Goal: Find specific page/section: Find specific page/section

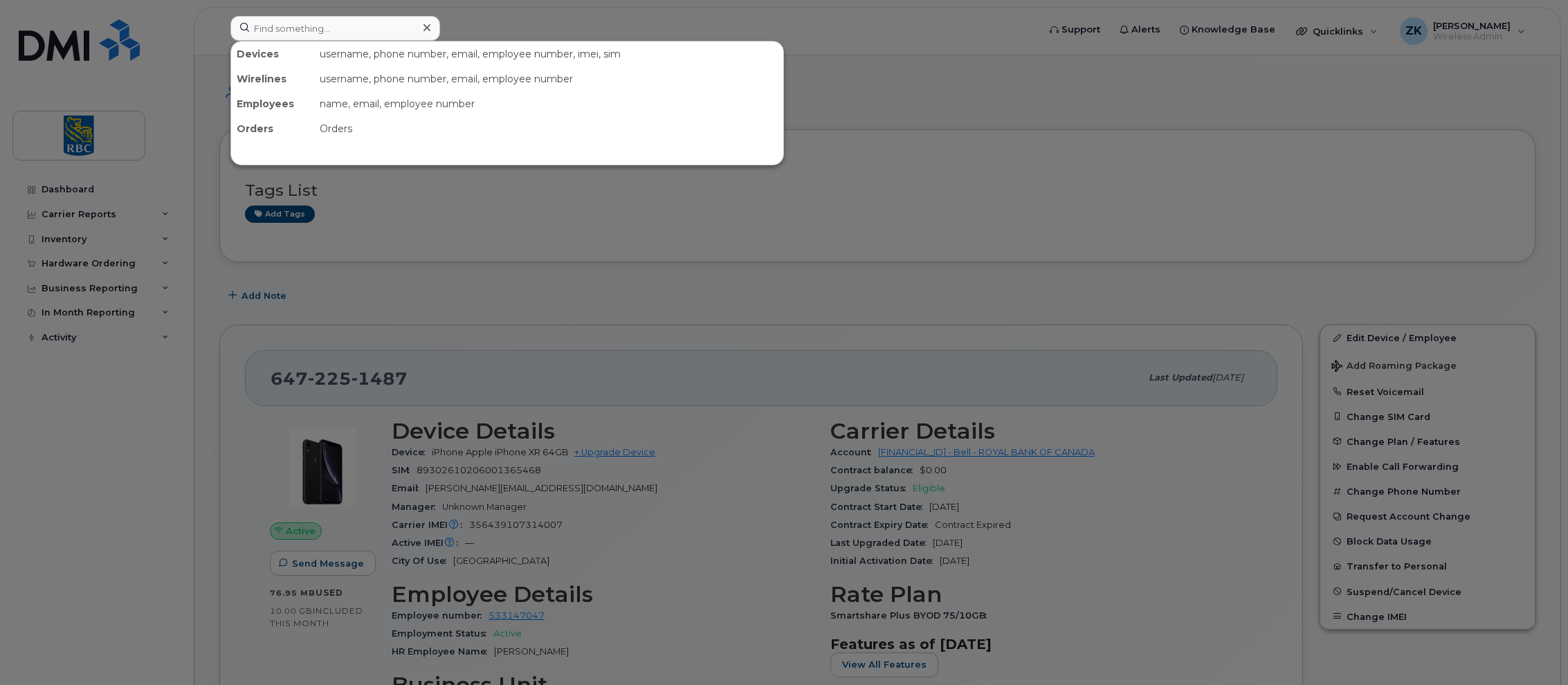
click at [313, 28] on input at bounding box center [335, 28] width 210 height 25
click at [301, 28] on input at bounding box center [335, 28] width 210 height 25
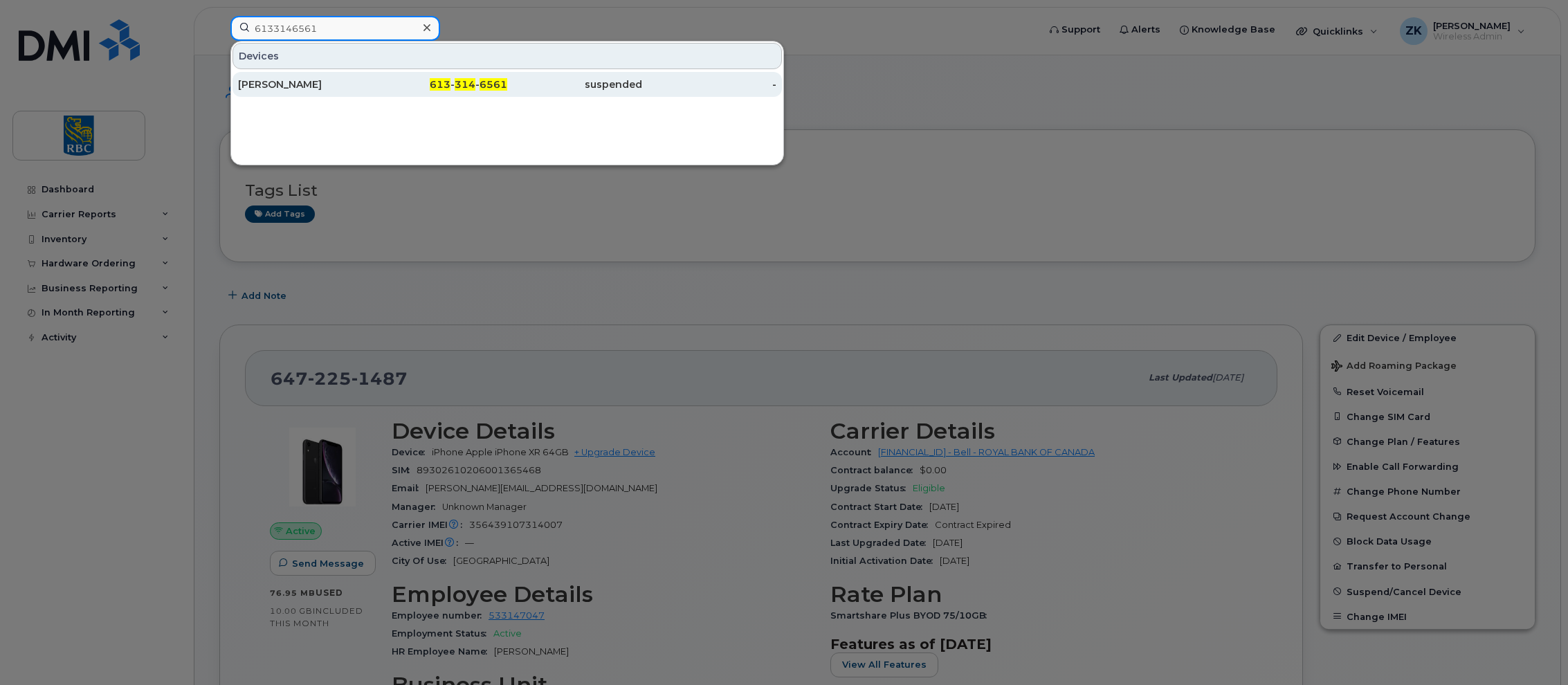
type input "6133146561"
click at [277, 83] on div "Matt Stanton" at bounding box center [305, 85] width 135 height 14
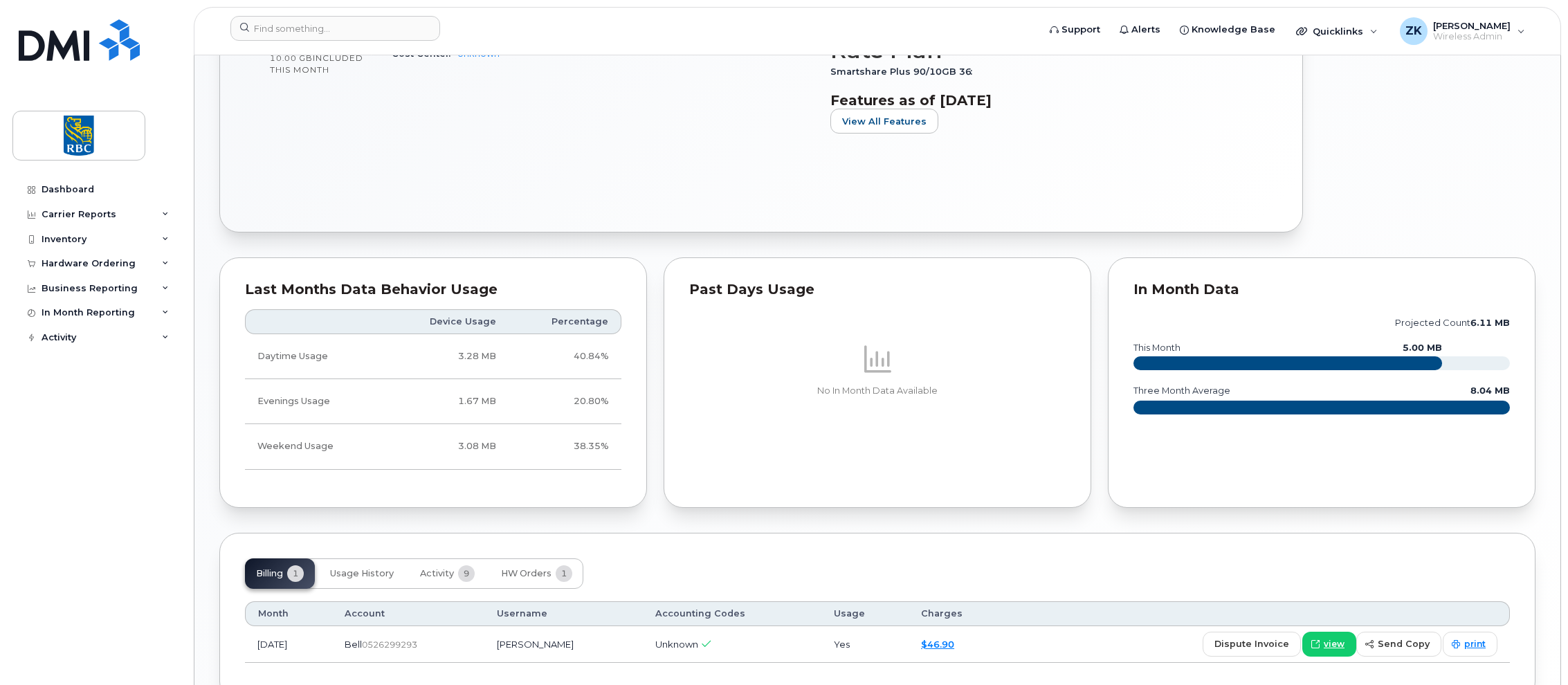
scroll to position [679, 0]
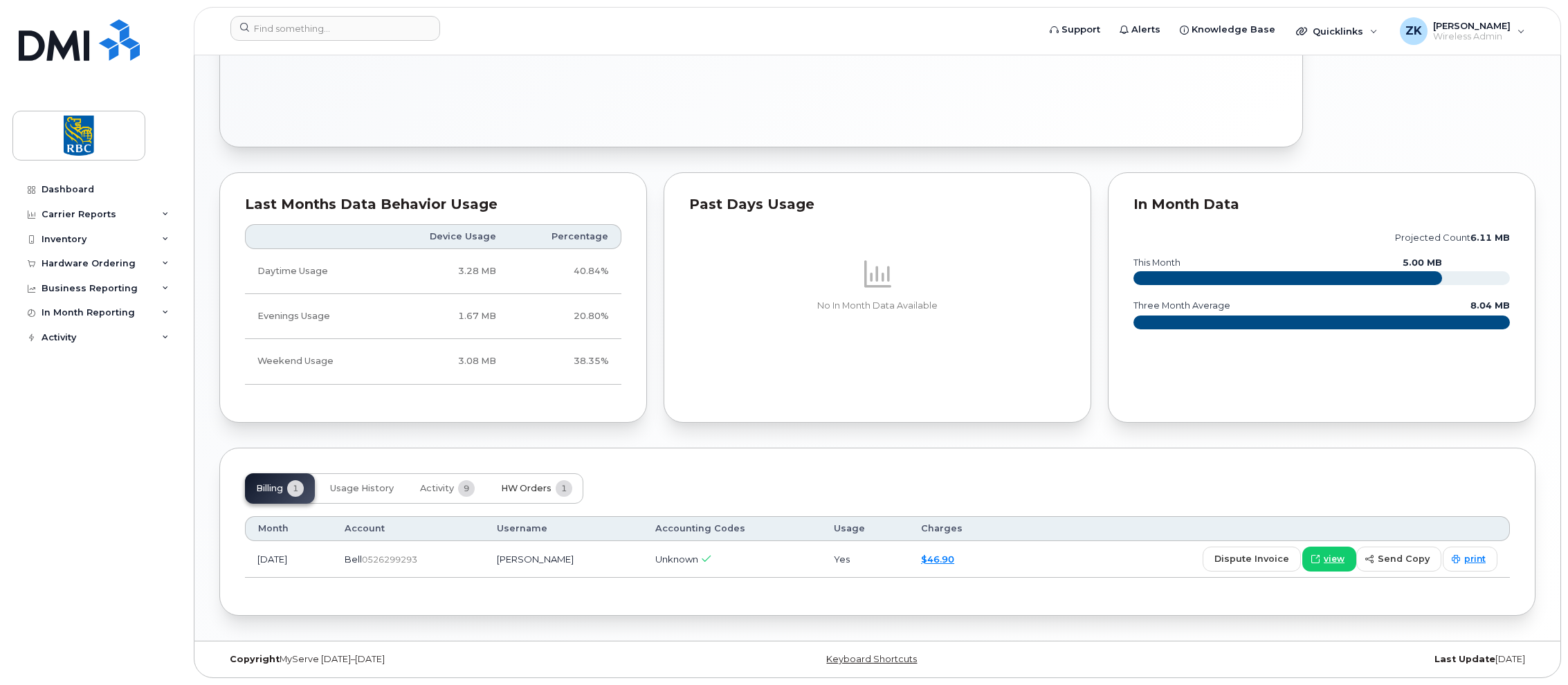
click at [527, 488] on span "HW Orders" at bounding box center [527, 489] width 51 height 11
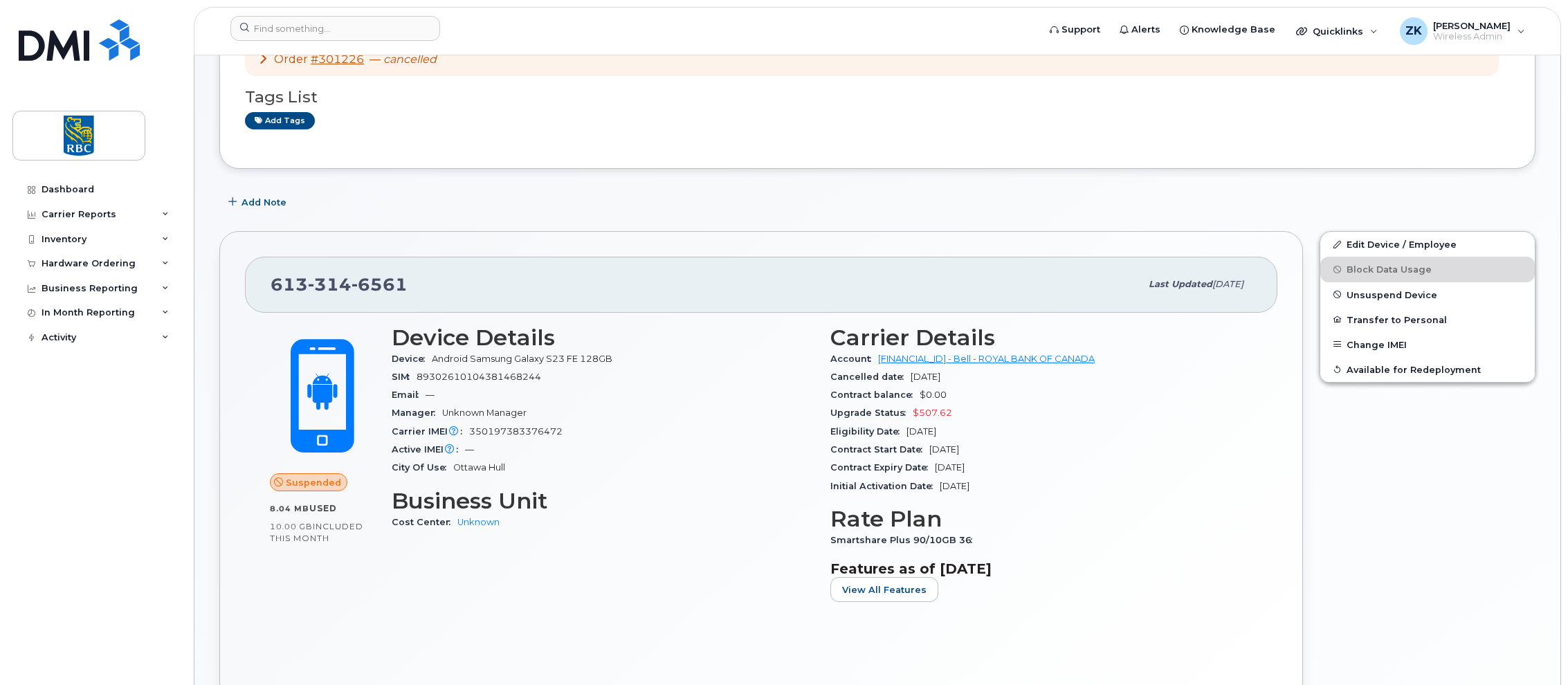
scroll to position [0, 0]
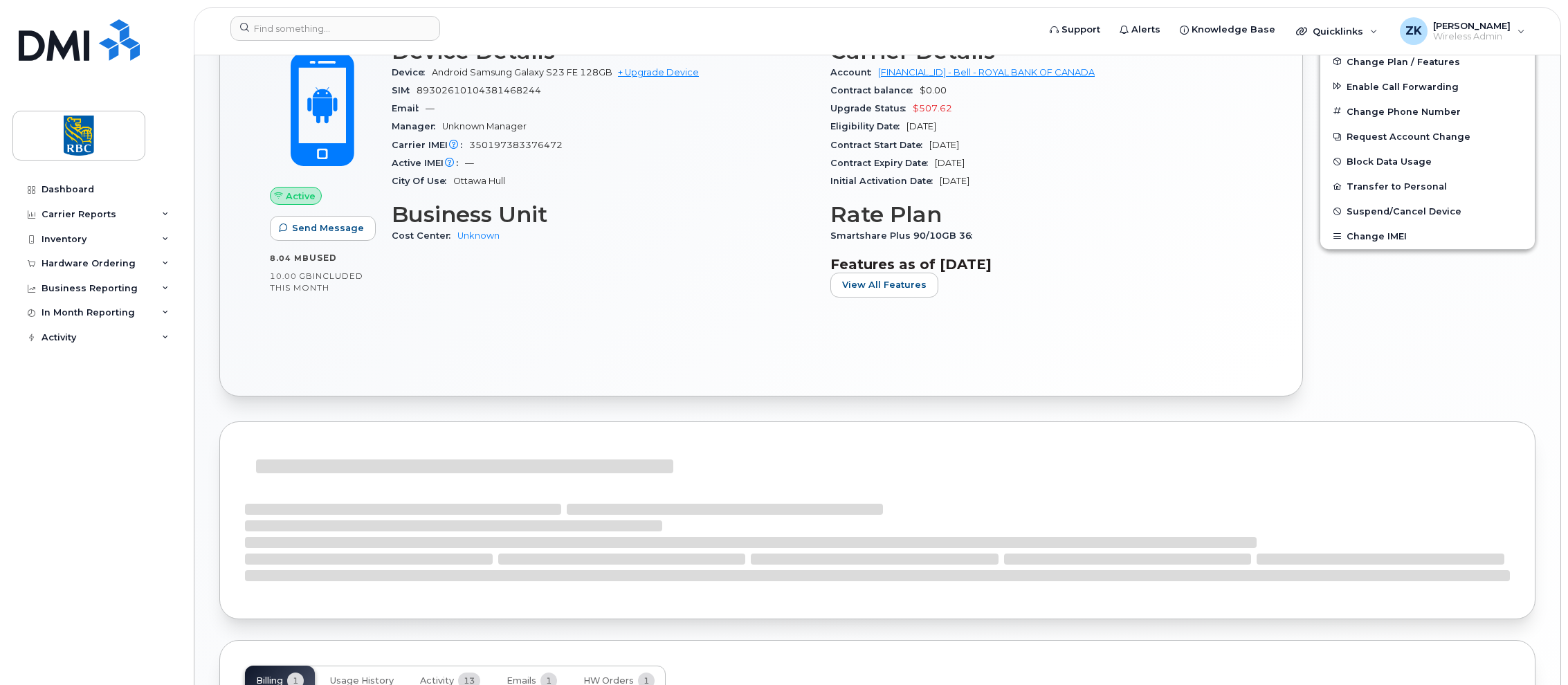
scroll to position [415, 0]
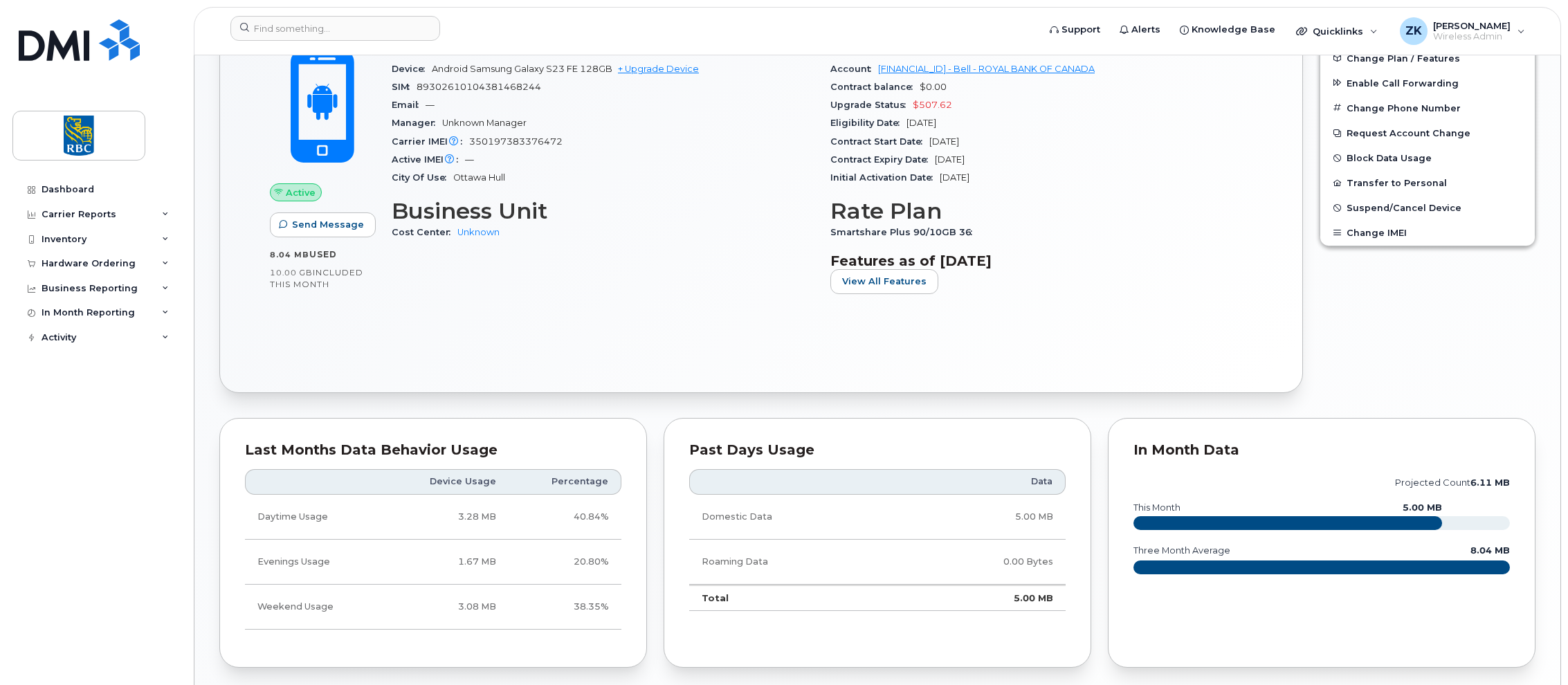
drag, startPoint x: 1005, startPoint y: 142, endPoint x: 918, endPoint y: 145, distance: 87.1
click at [918, 145] on div "Contract Start Date Feb 20, 2024" at bounding box center [1041, 141] width 422 height 18
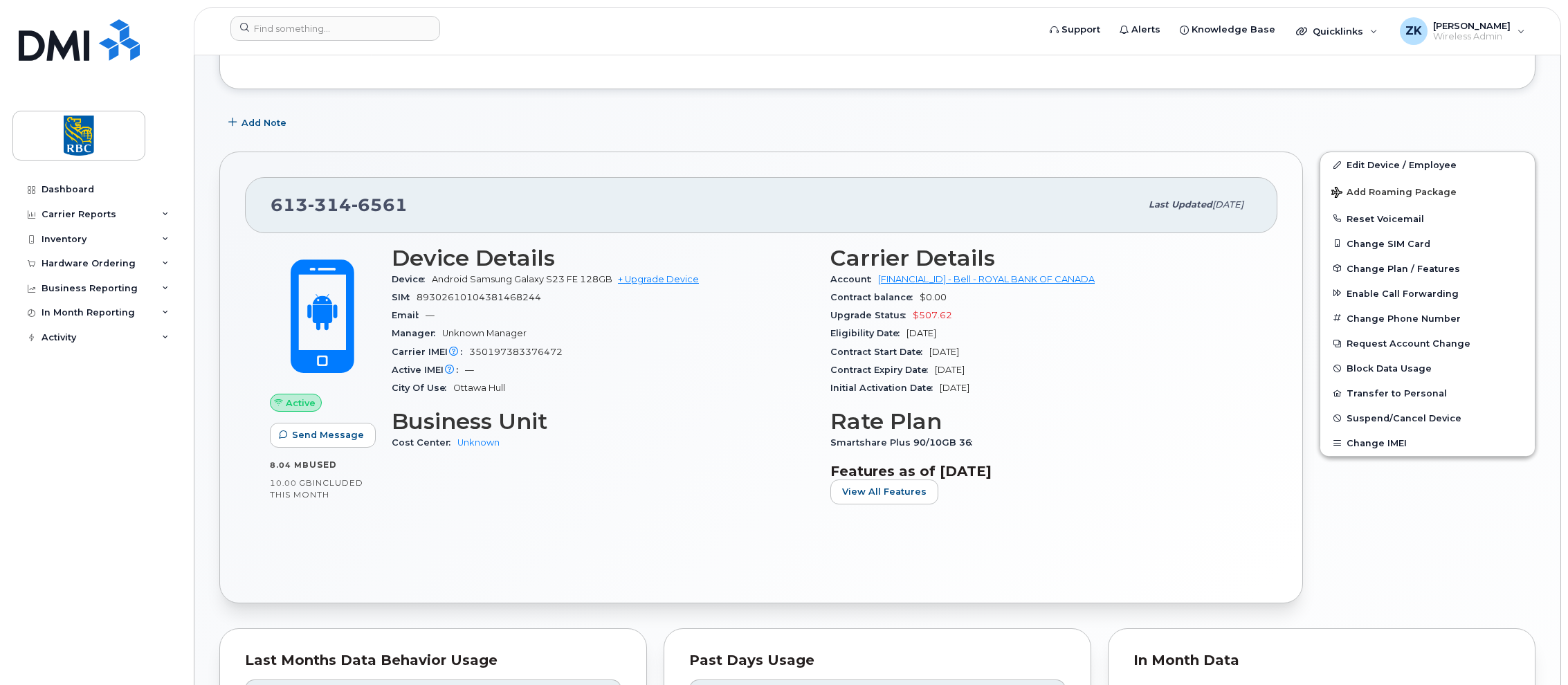
scroll to position [208, 0]
drag, startPoint x: 911, startPoint y: 14, endPoint x: 923, endPoint y: 23, distance: 15.0
click at [911, 14] on header "Support Alerts Knowledge Base Quicklinks Suspend / Cancel Device Change SIM Car…" at bounding box center [877, 31] width 1367 height 49
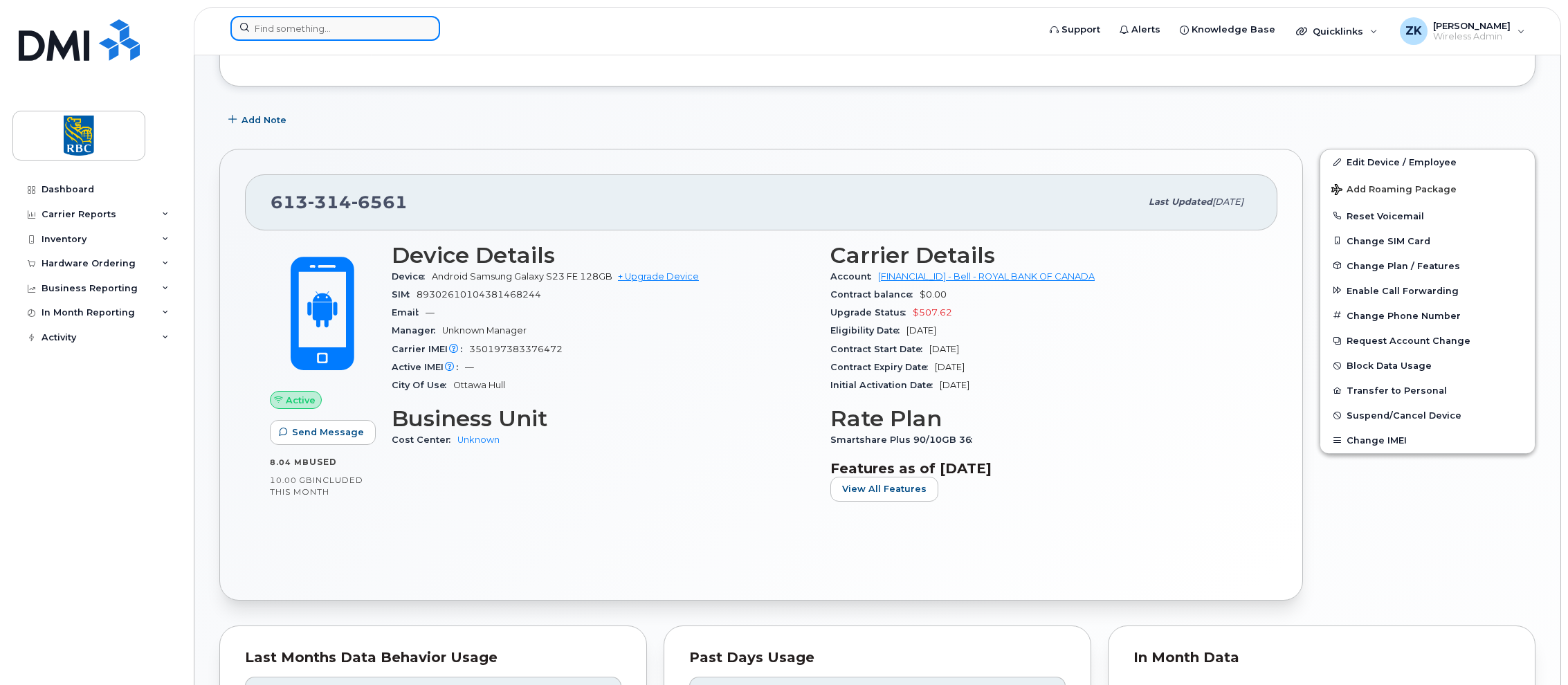
click at [316, 30] on input at bounding box center [335, 28] width 210 height 25
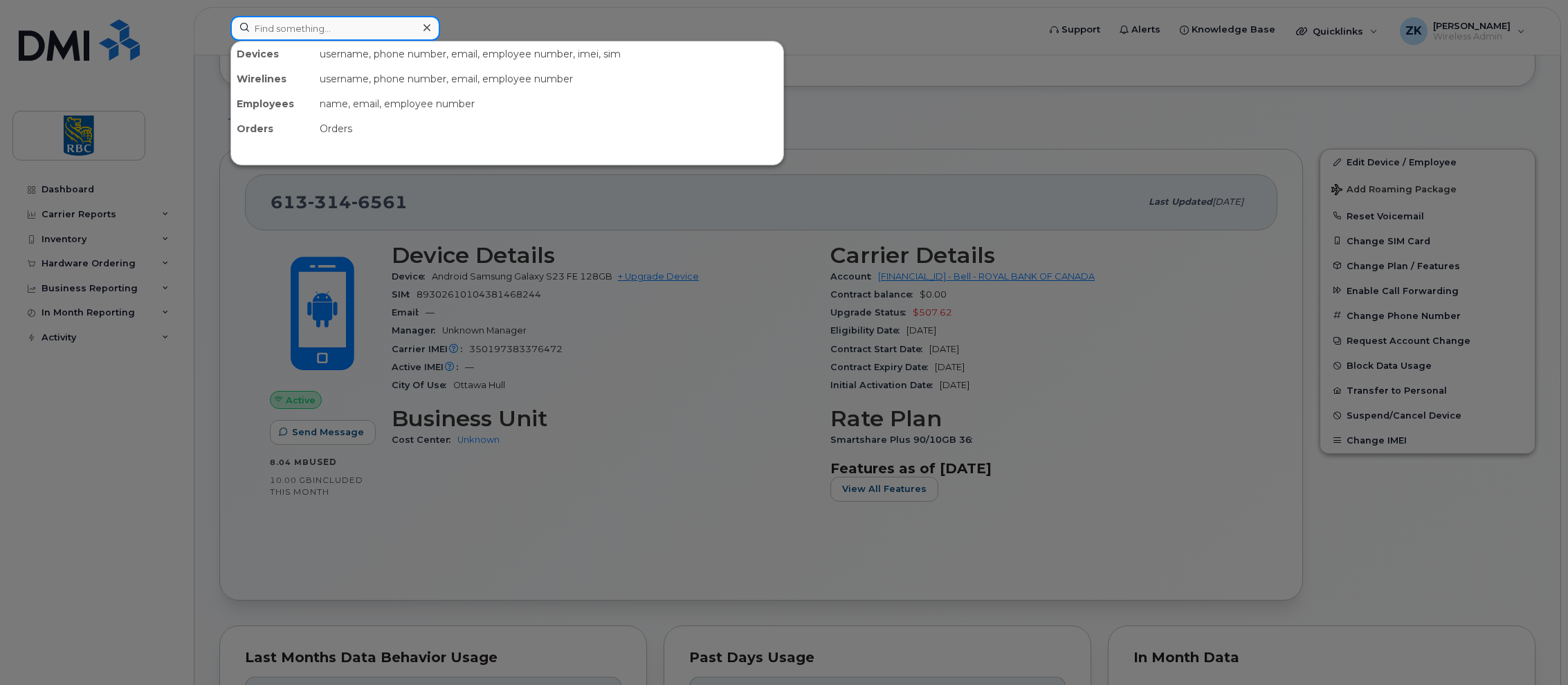
paste input "5142995539"
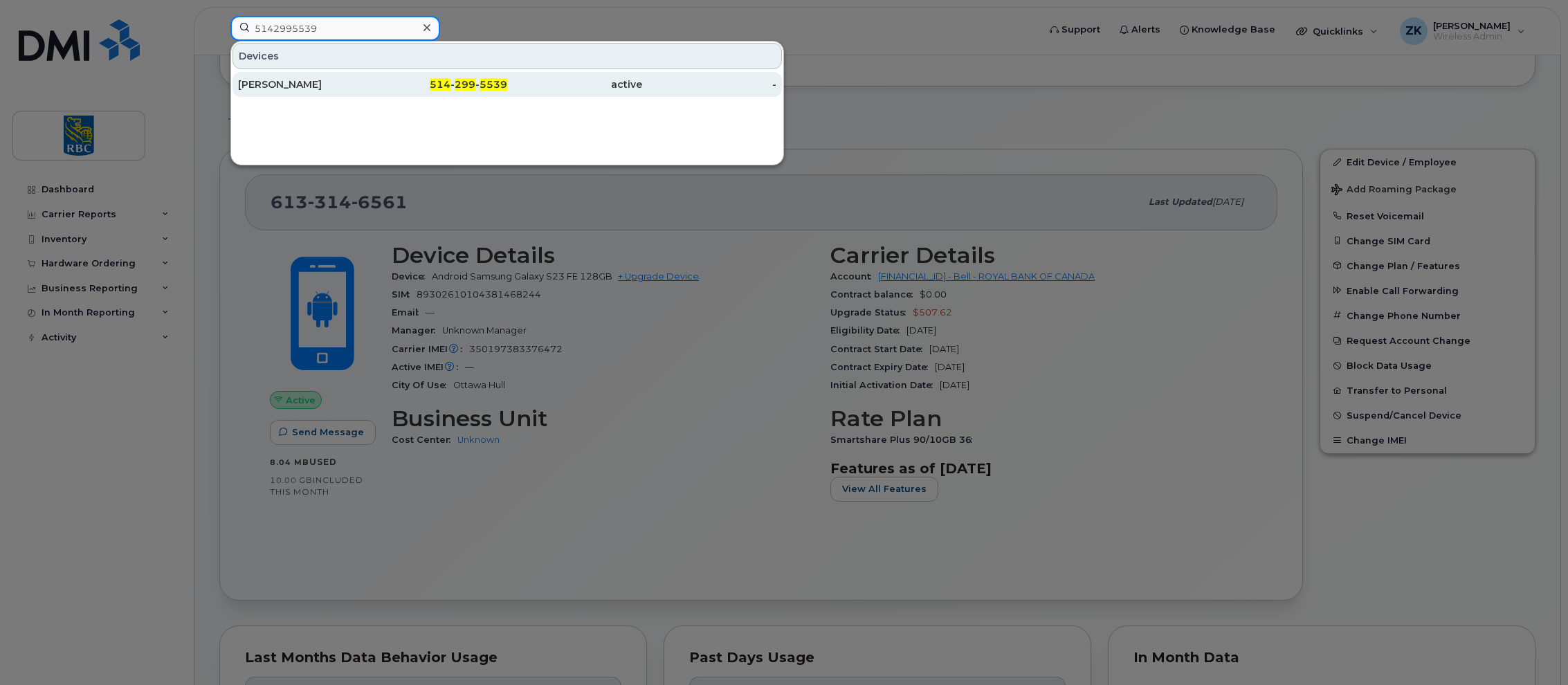
type input "5142995539"
click at [297, 80] on div "Francis Richard" at bounding box center [305, 85] width 135 height 14
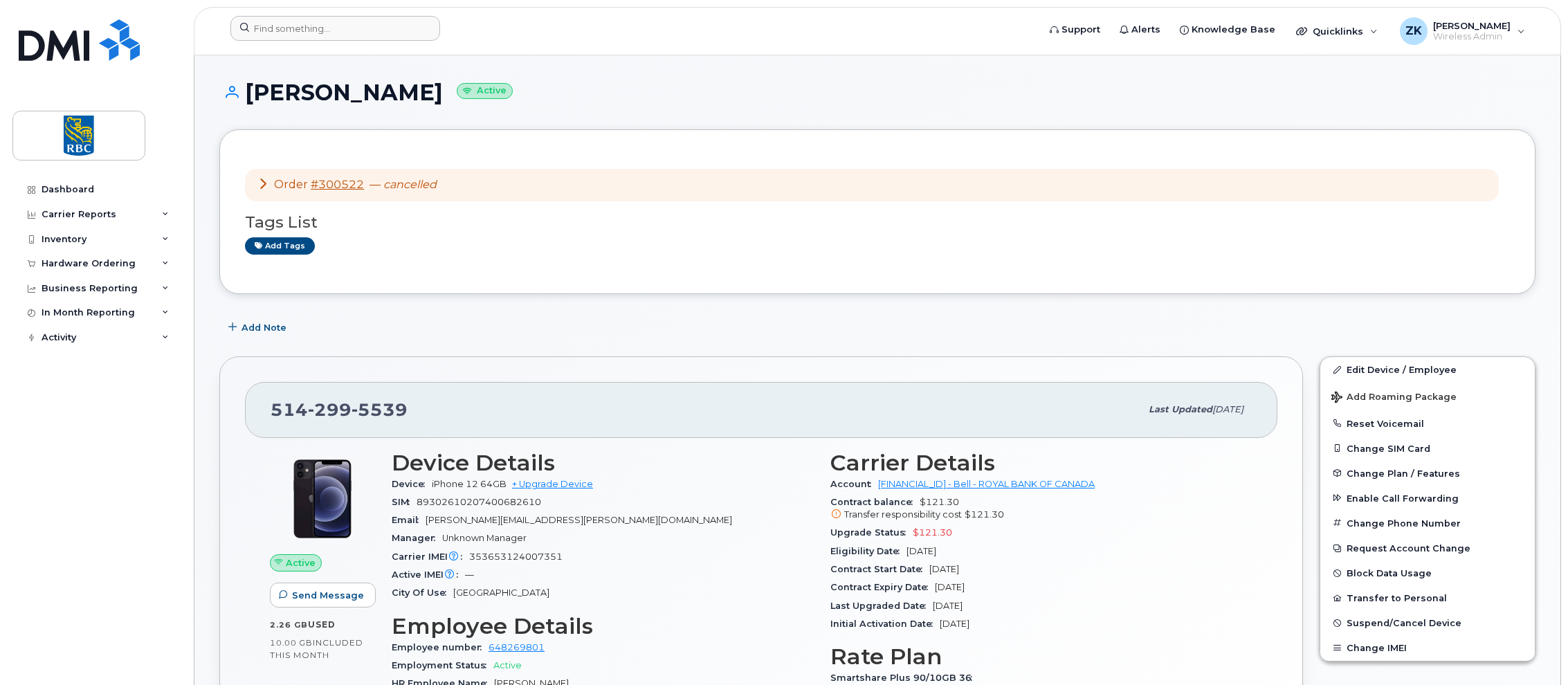
click at [805, 42] on div at bounding box center [630, 31] width 820 height 30
click at [290, 26] on input at bounding box center [335, 28] width 210 height 25
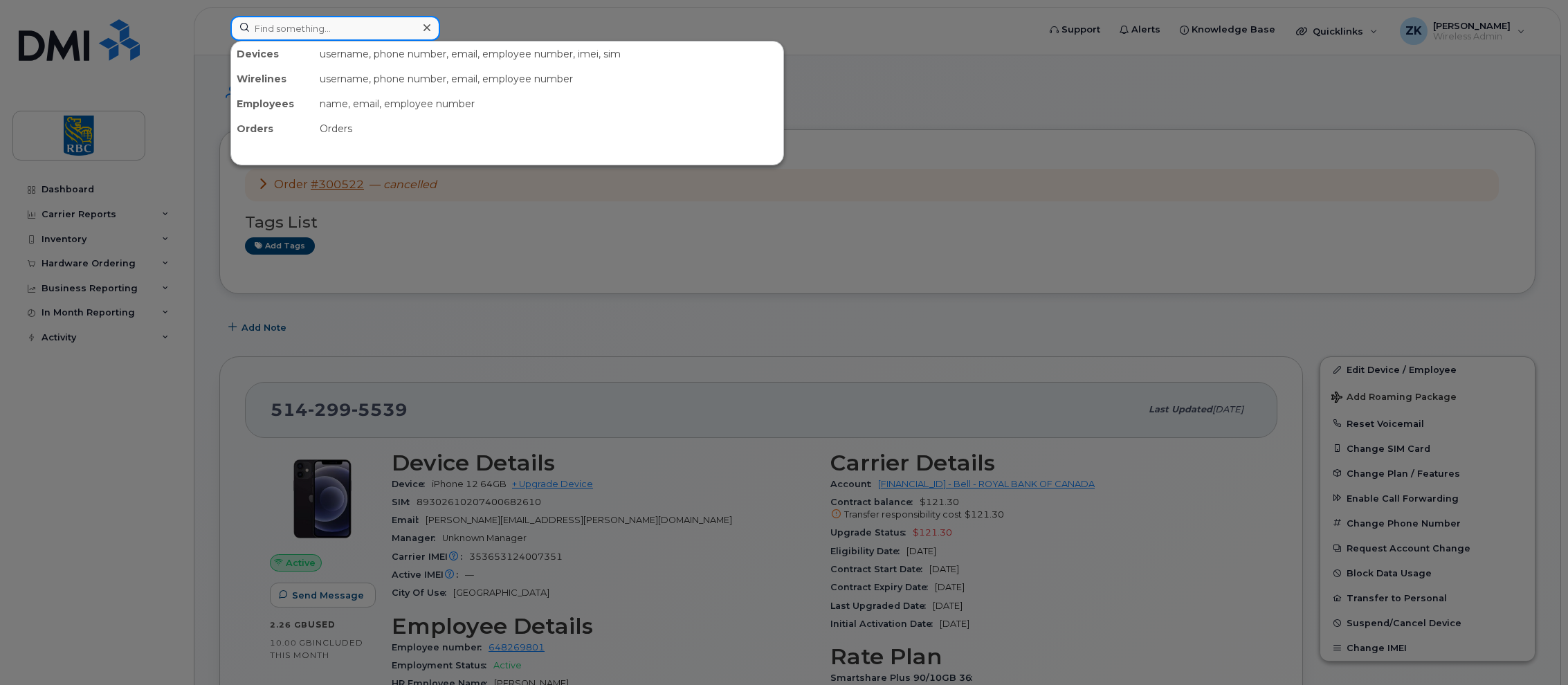
paste input "6133146561"
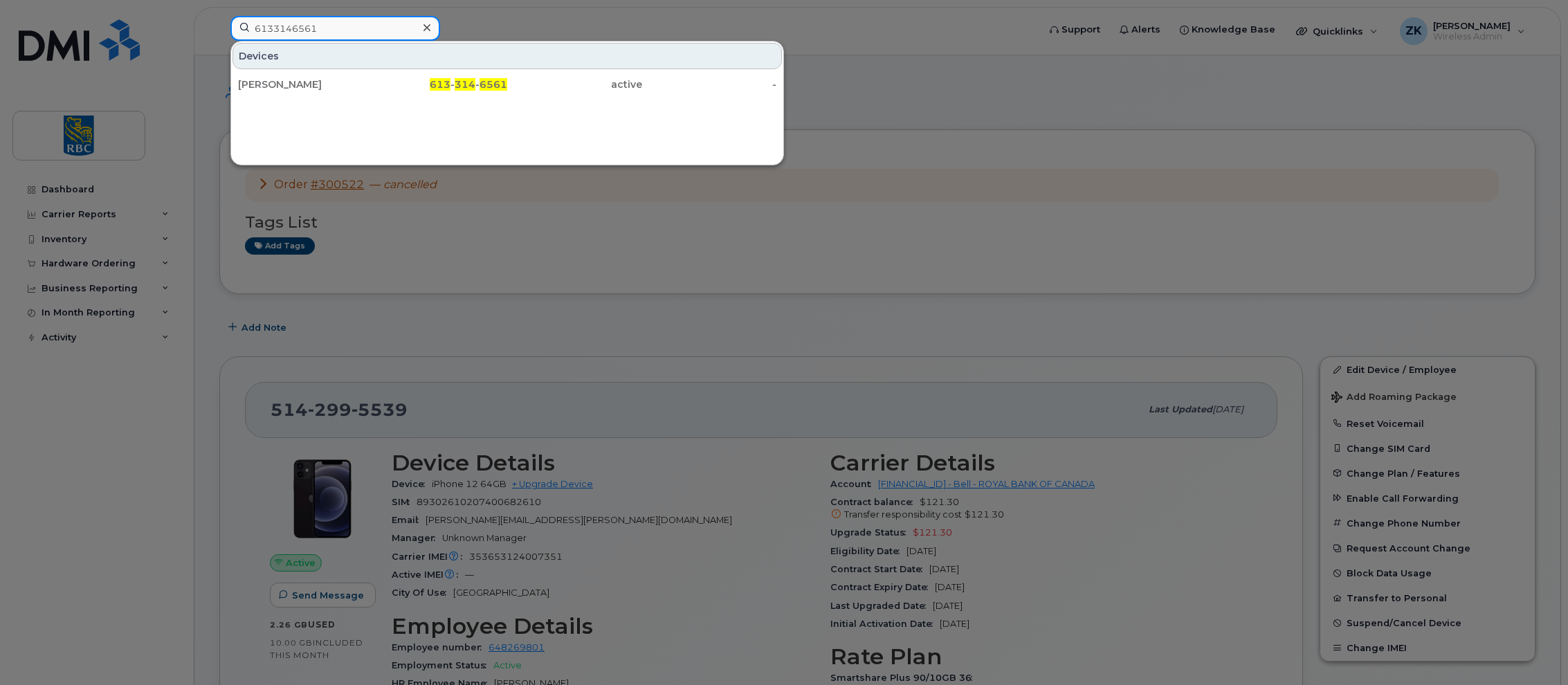
drag, startPoint x: 344, startPoint y: 27, endPoint x: 171, endPoint y: 25, distance: 173.0
click at [220, 25] on div "6133146561 Devices Matt Stanton 613 - 314 - 6561 active -" at bounding box center [630, 31] width 820 height 30
paste input "4374391804"
type input "4374391804"
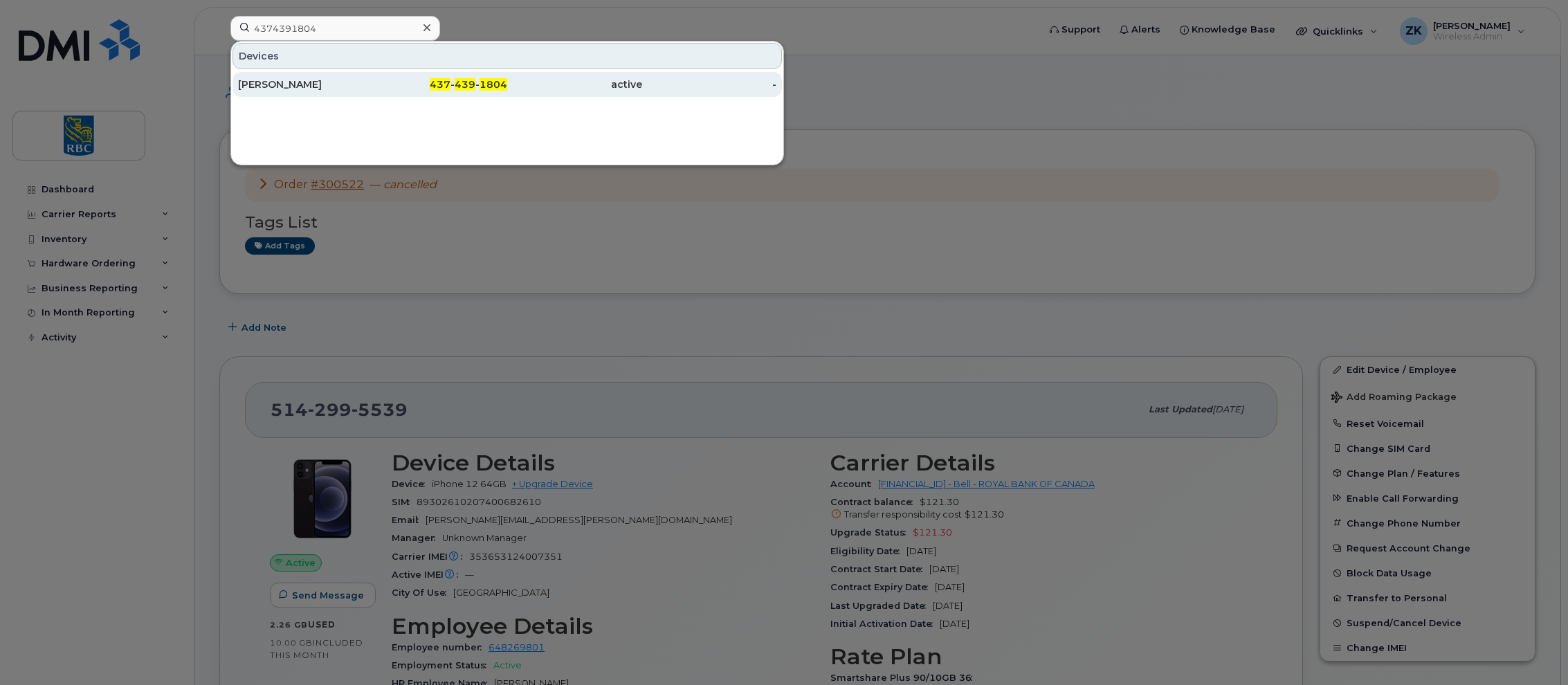
click at [290, 83] on div "[PERSON_NAME]" at bounding box center [305, 85] width 135 height 14
